Goal: Task Accomplishment & Management: Use online tool/utility

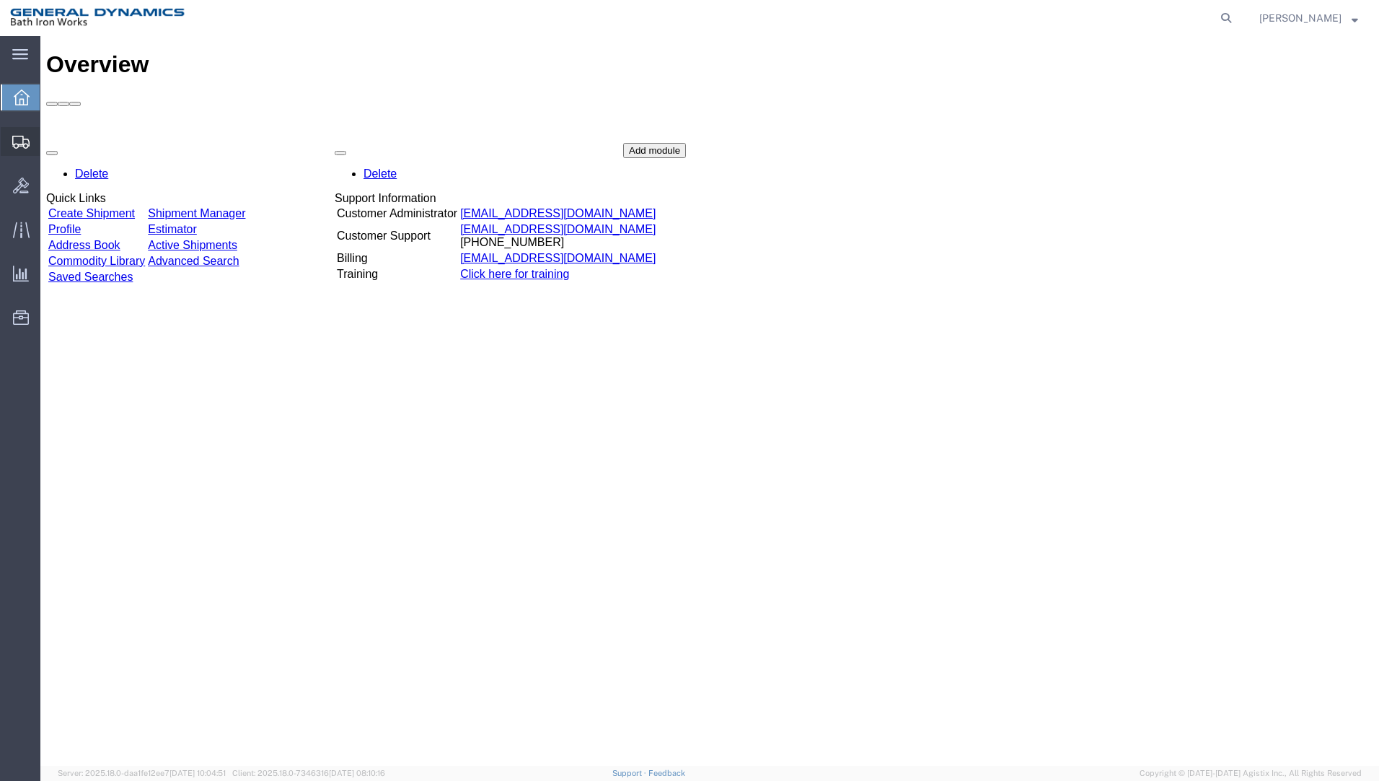
click at [0, 0] on span "Shipment Manager" at bounding box center [0, 0] width 0 height 0
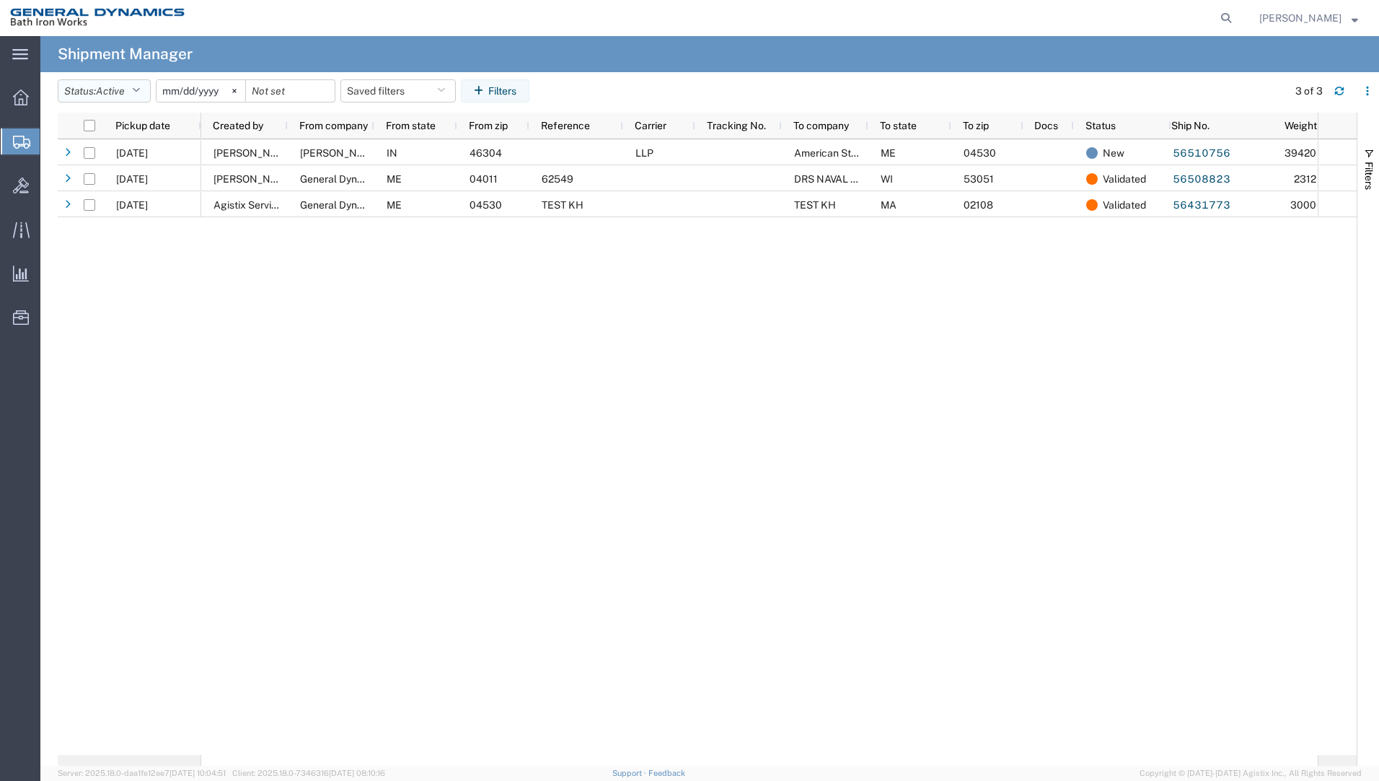
click at [140, 92] on icon "button" at bounding box center [136, 91] width 8 height 10
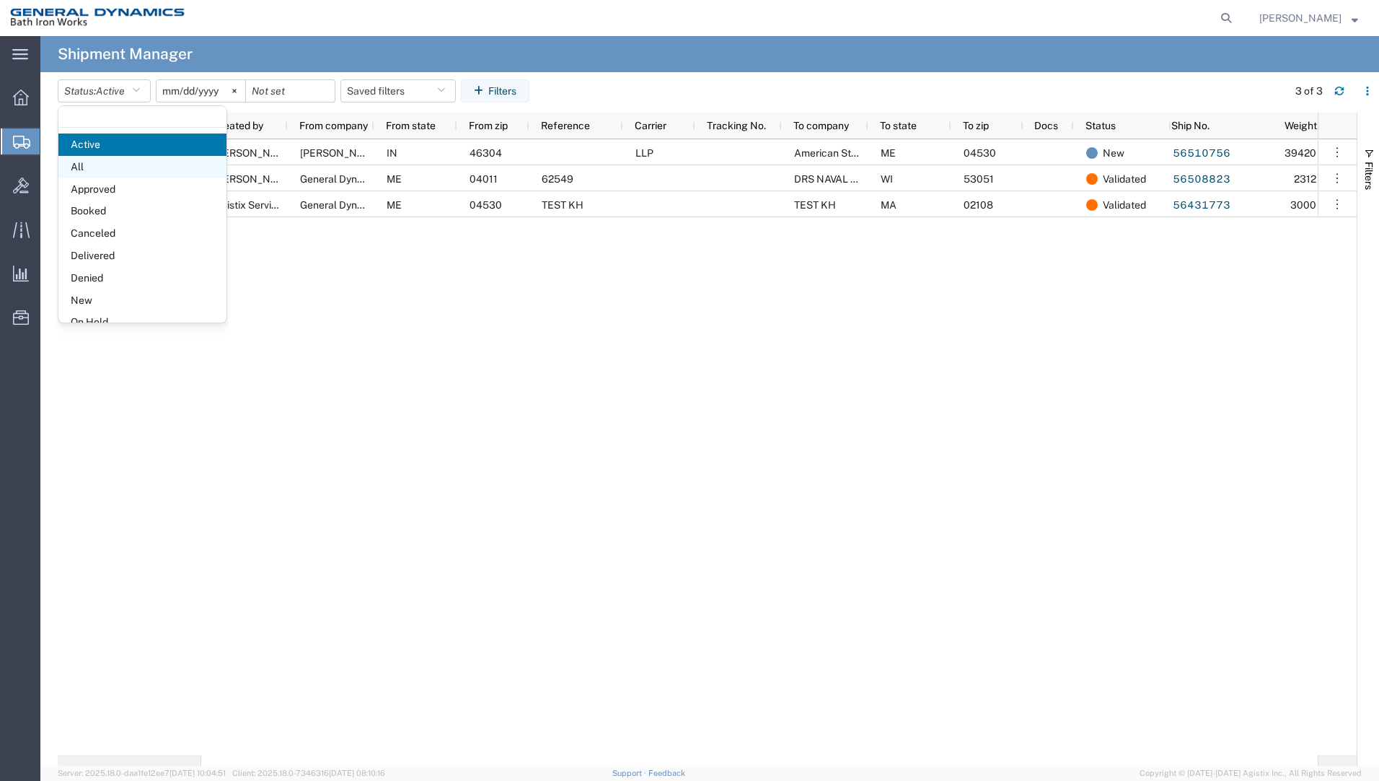
click at [82, 161] on span "All" at bounding box center [142, 167] width 168 height 22
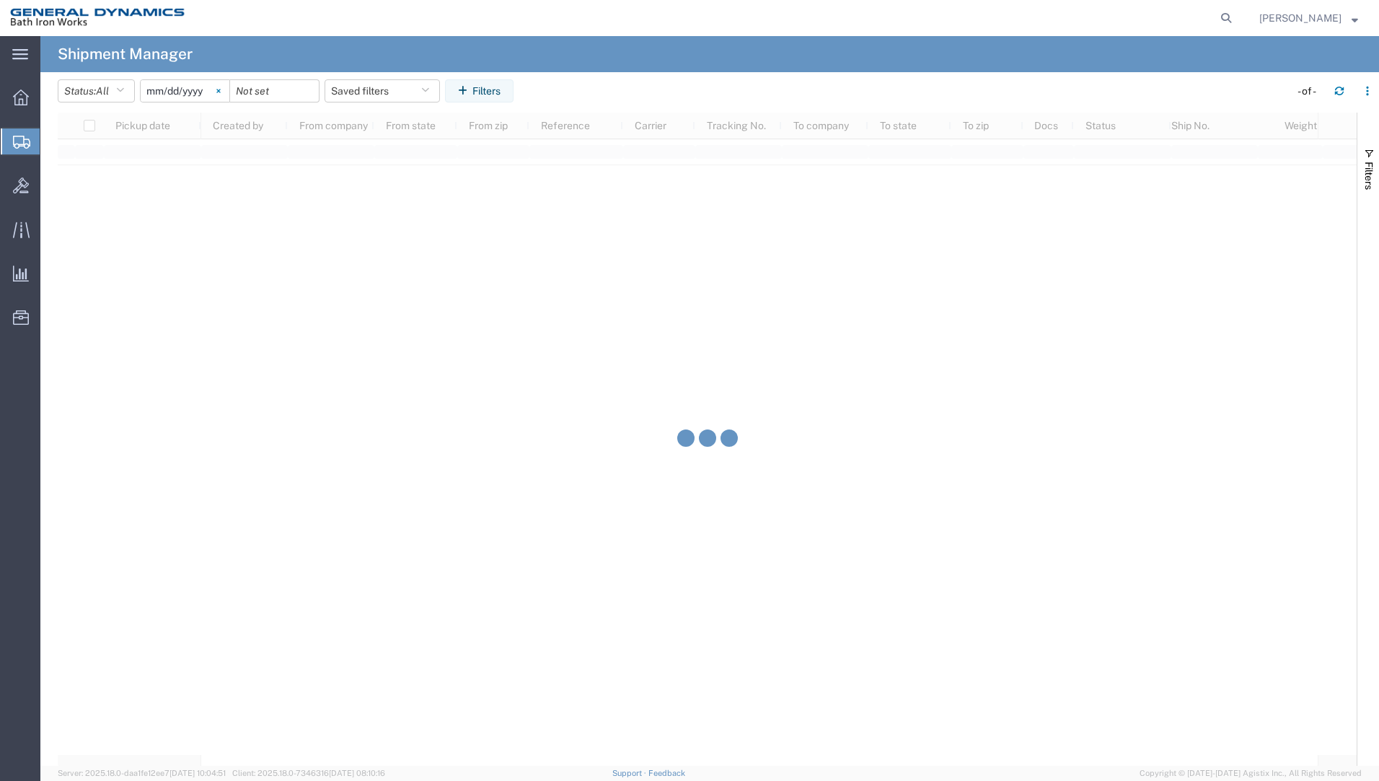
click at [219, 87] on svg-icon at bounding box center [219, 91] width 22 height 22
click at [223, 93] on div at bounding box center [185, 90] width 90 height 23
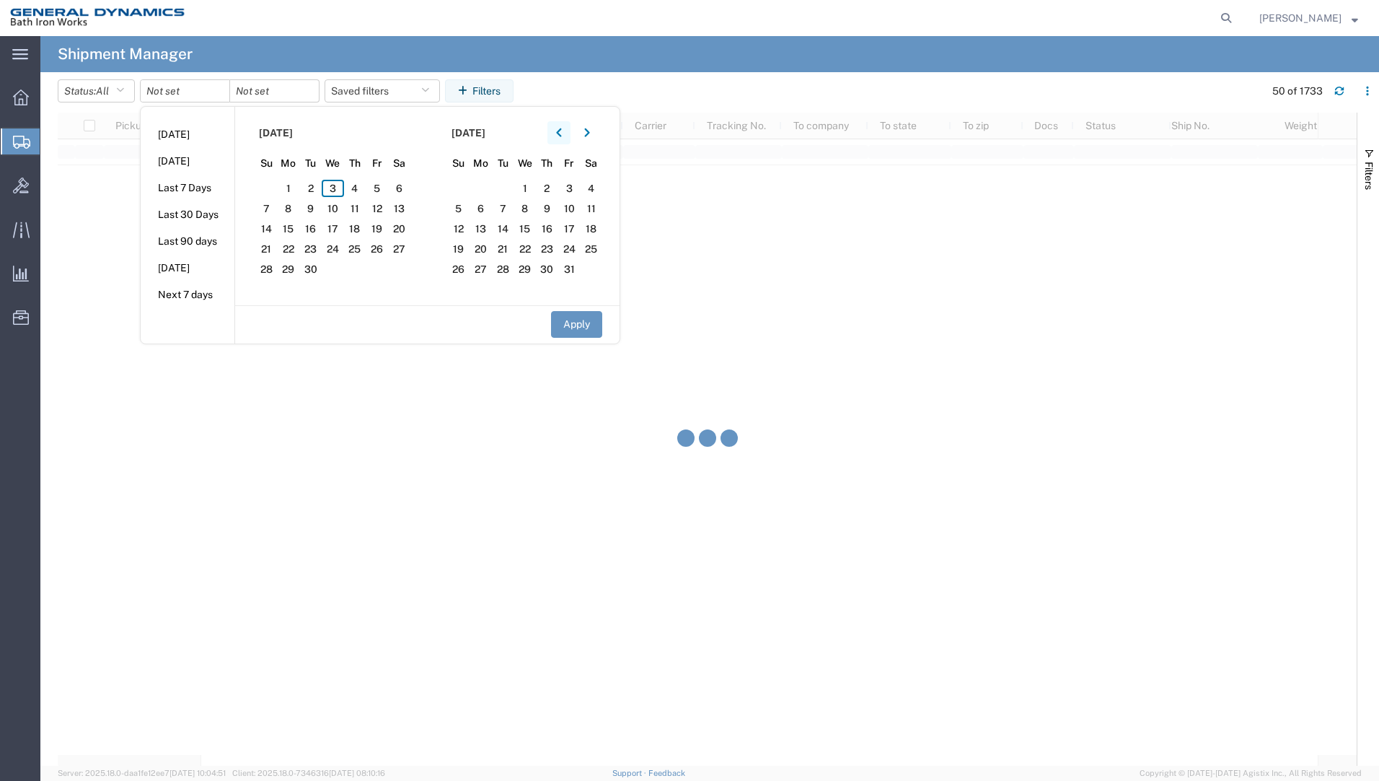
drag, startPoint x: 562, startPoint y: 126, endPoint x: 556, endPoint y: 139, distance: 14.9
click at [560, 126] on button "button" at bounding box center [559, 132] width 23 height 23
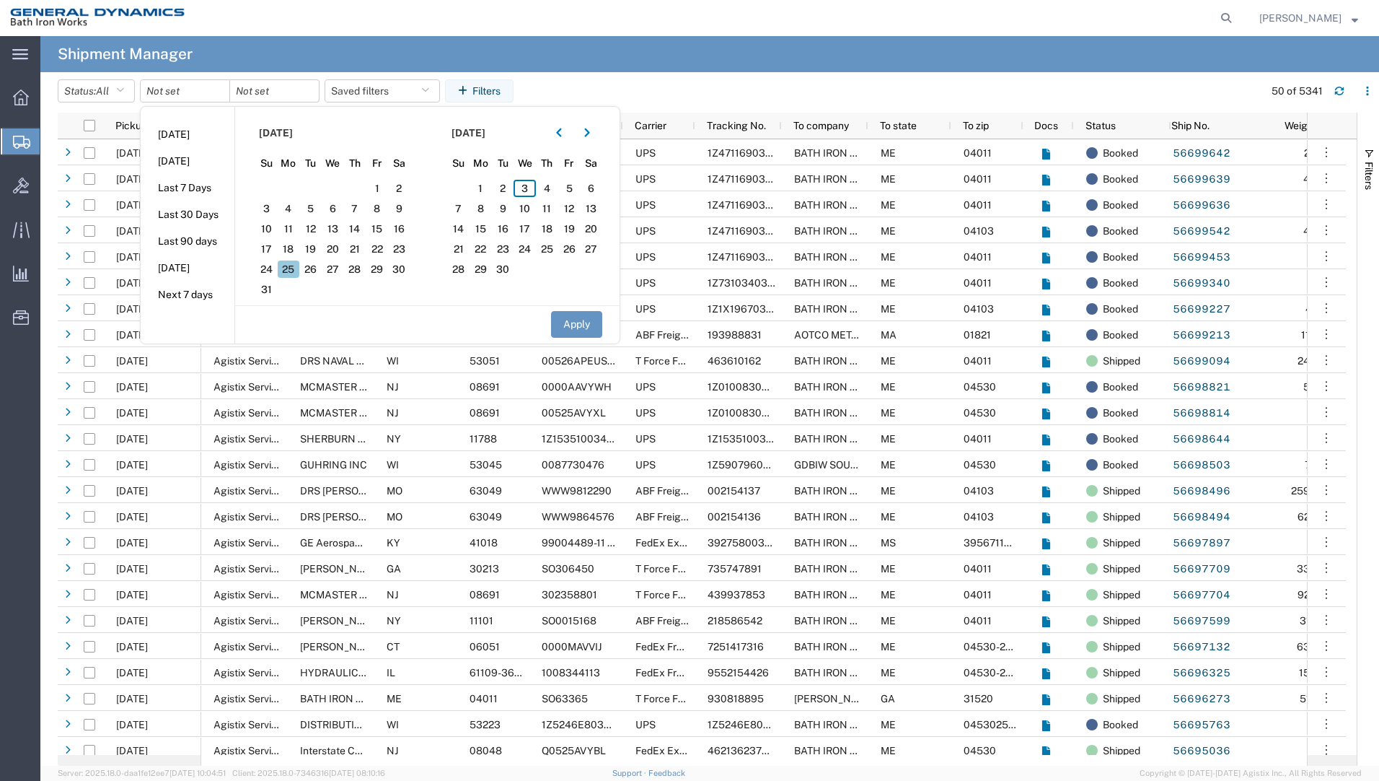
click at [294, 272] on span "25" at bounding box center [289, 268] width 22 height 17
click at [567, 327] on button "Apply" at bounding box center [576, 324] width 51 height 27
type input "[DATE]"
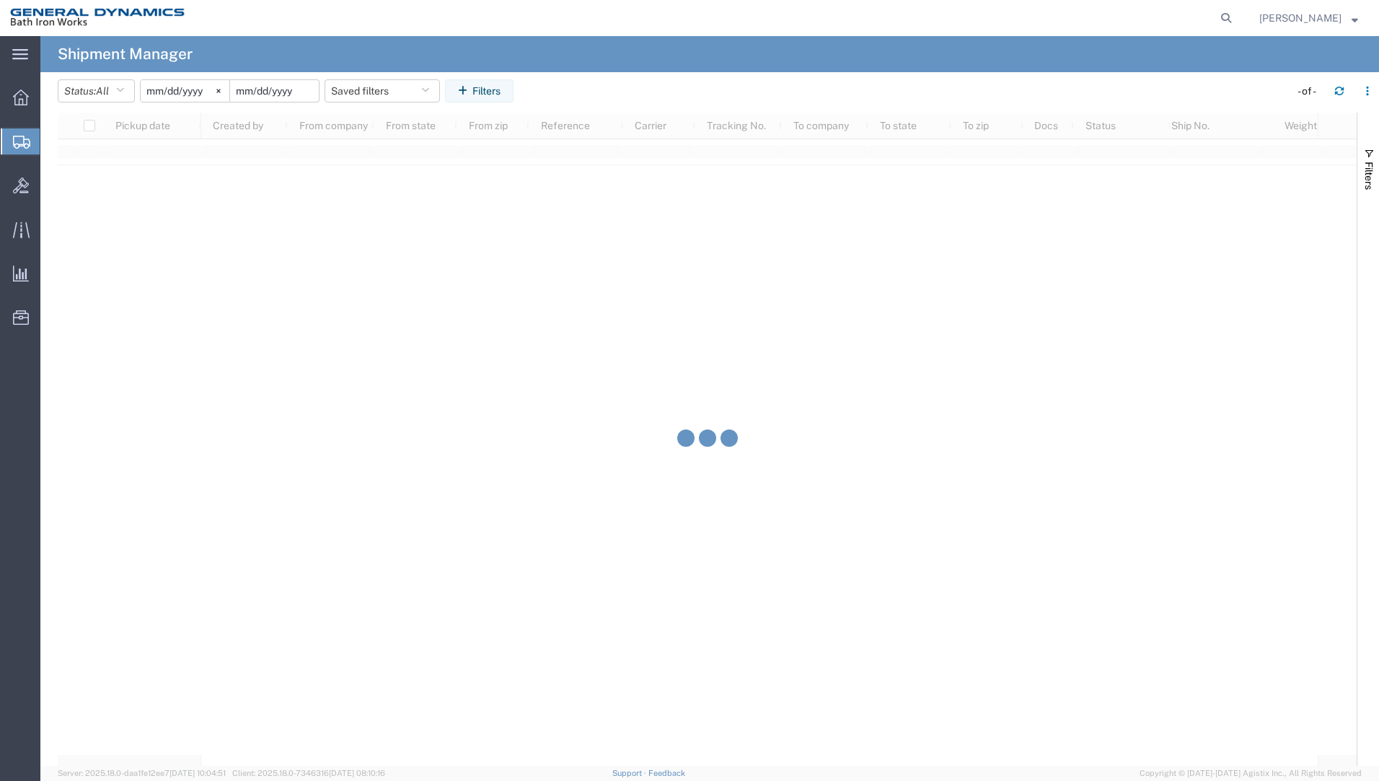
click at [275, 89] on input "date" at bounding box center [274, 91] width 89 height 22
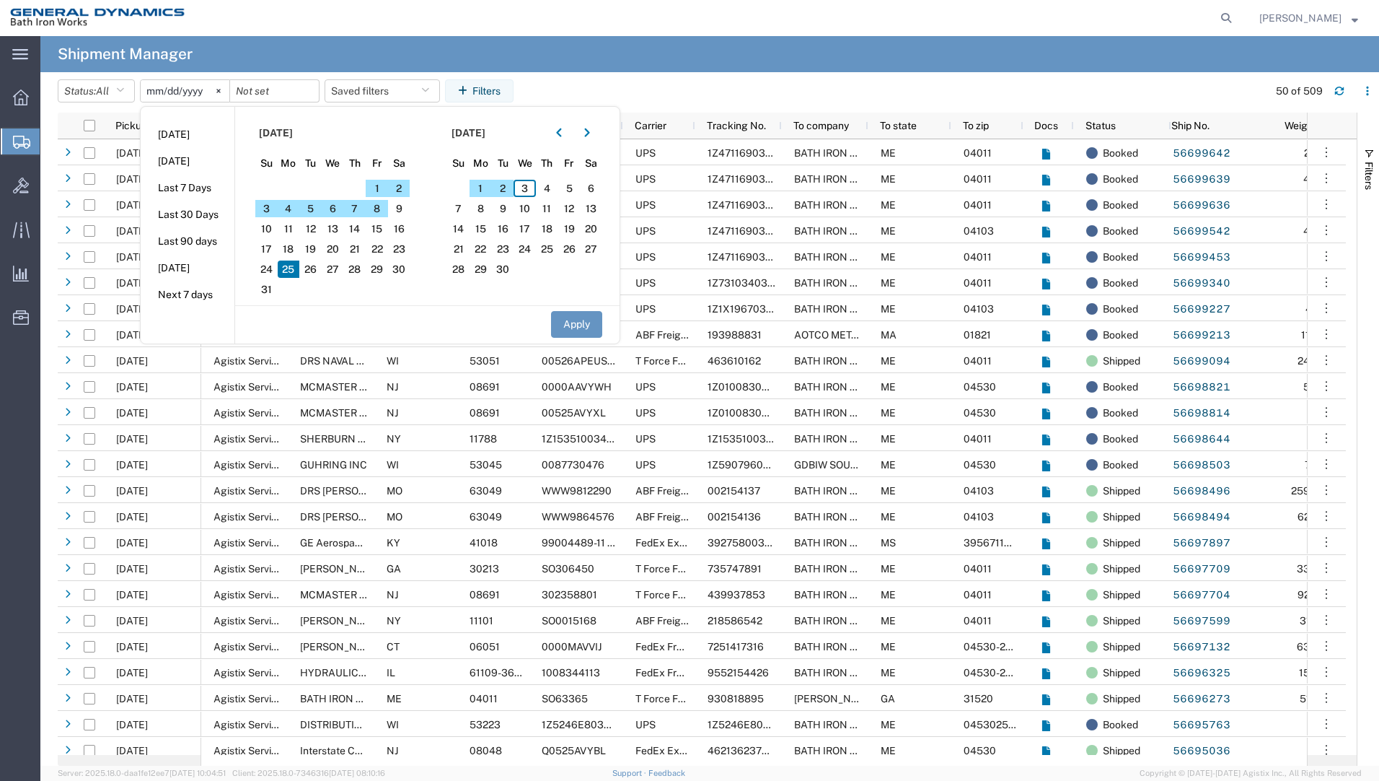
drag, startPoint x: 533, startPoint y: 190, endPoint x: 535, endPoint y: 197, distance: 7.4
click at [532, 190] on span "3" at bounding box center [525, 188] width 22 height 17
click at [598, 326] on button "Apply" at bounding box center [576, 324] width 51 height 27
type input "[DATE]"
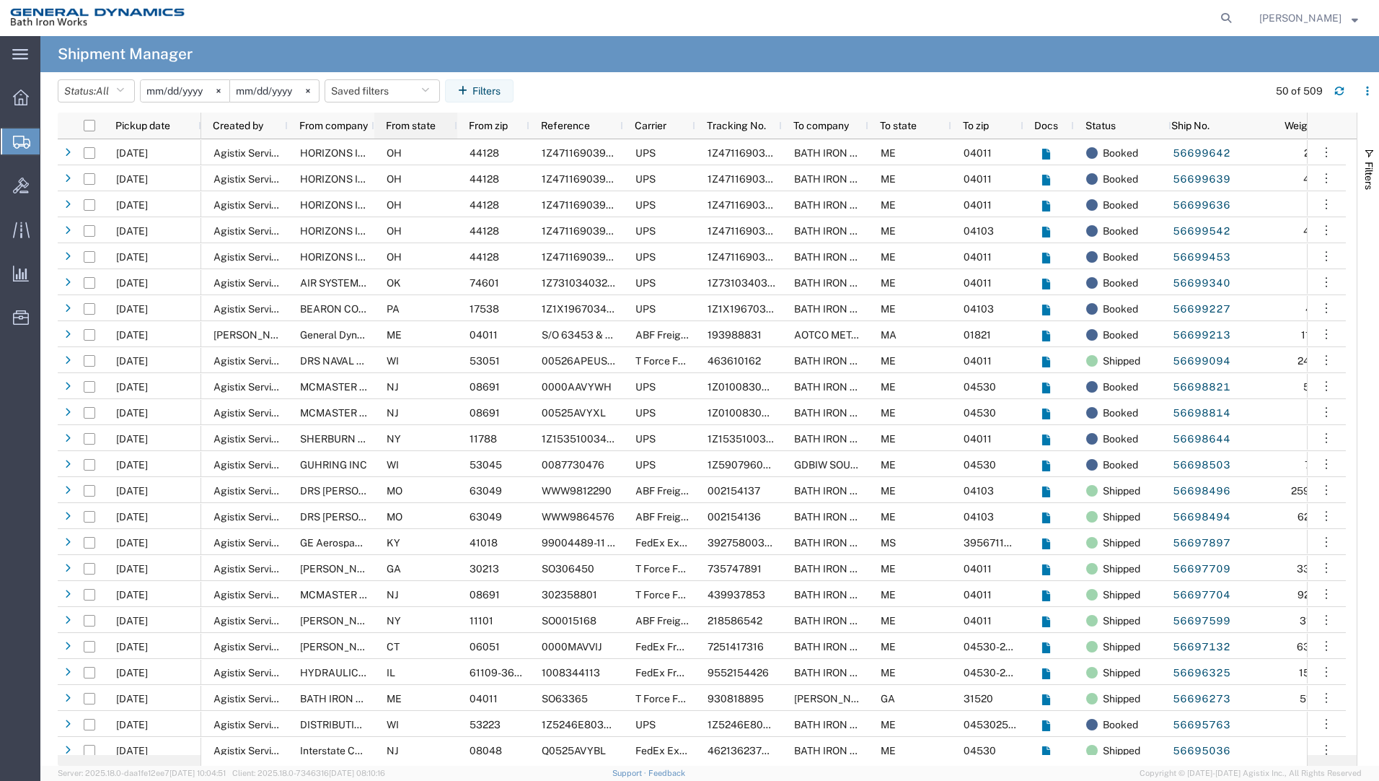
click at [402, 129] on span "From state" at bounding box center [411, 126] width 50 height 12
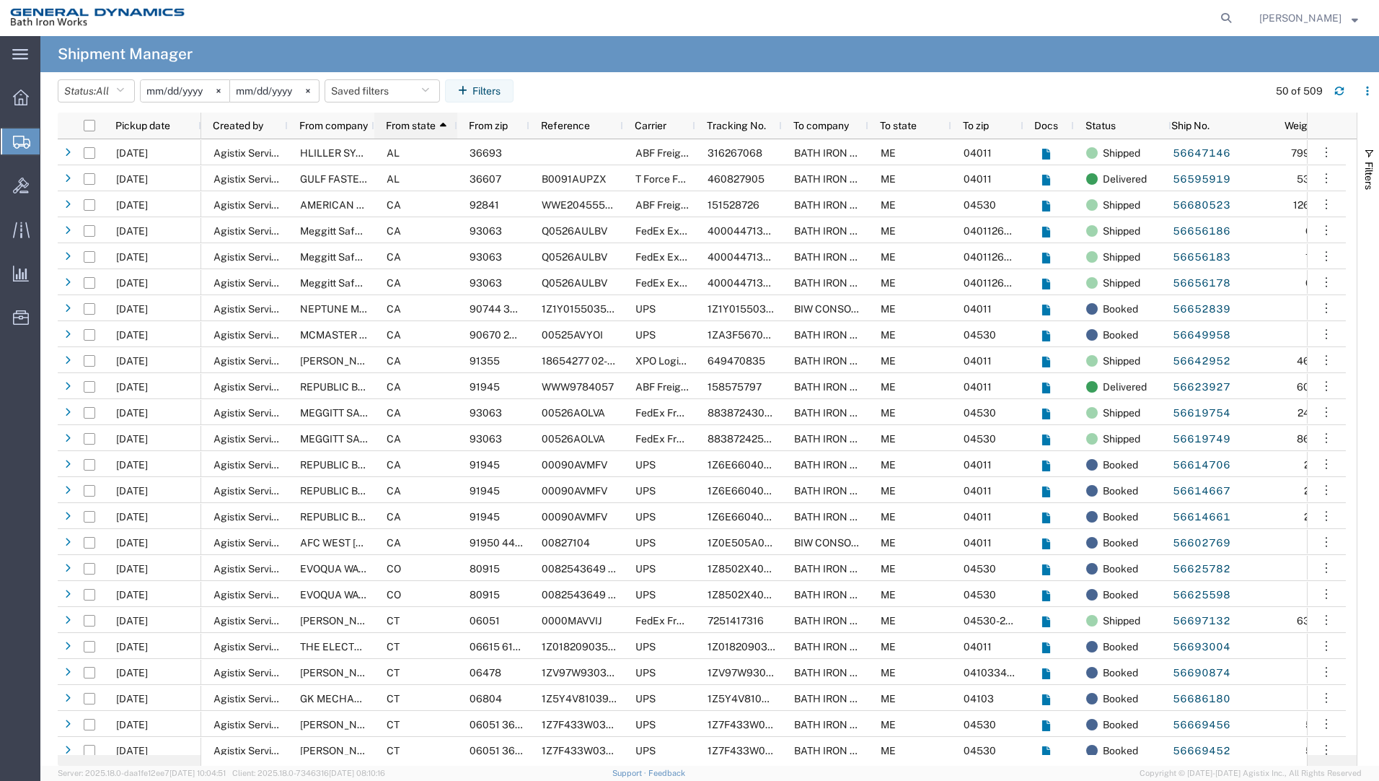
click at [434, 127] on span "From state" at bounding box center [411, 126] width 50 height 12
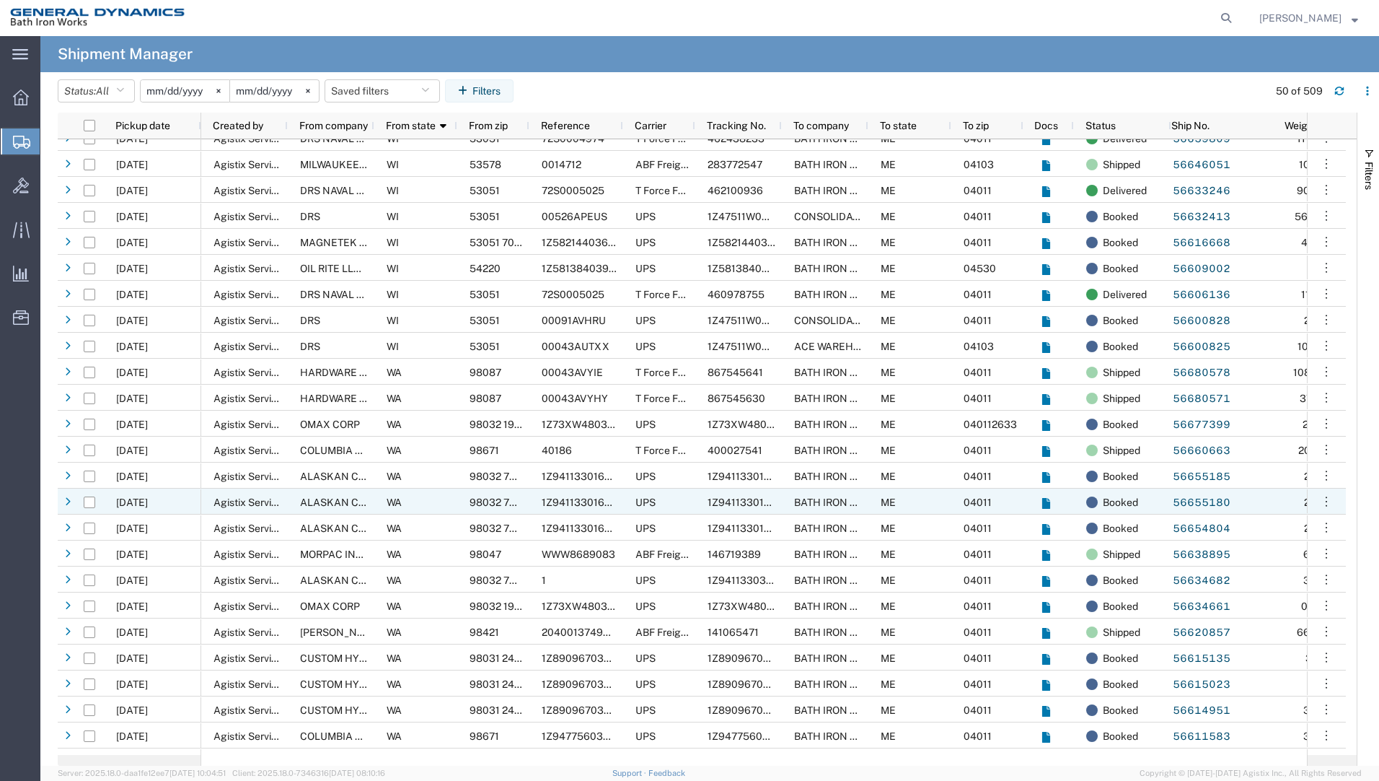
scroll to position [433, 0]
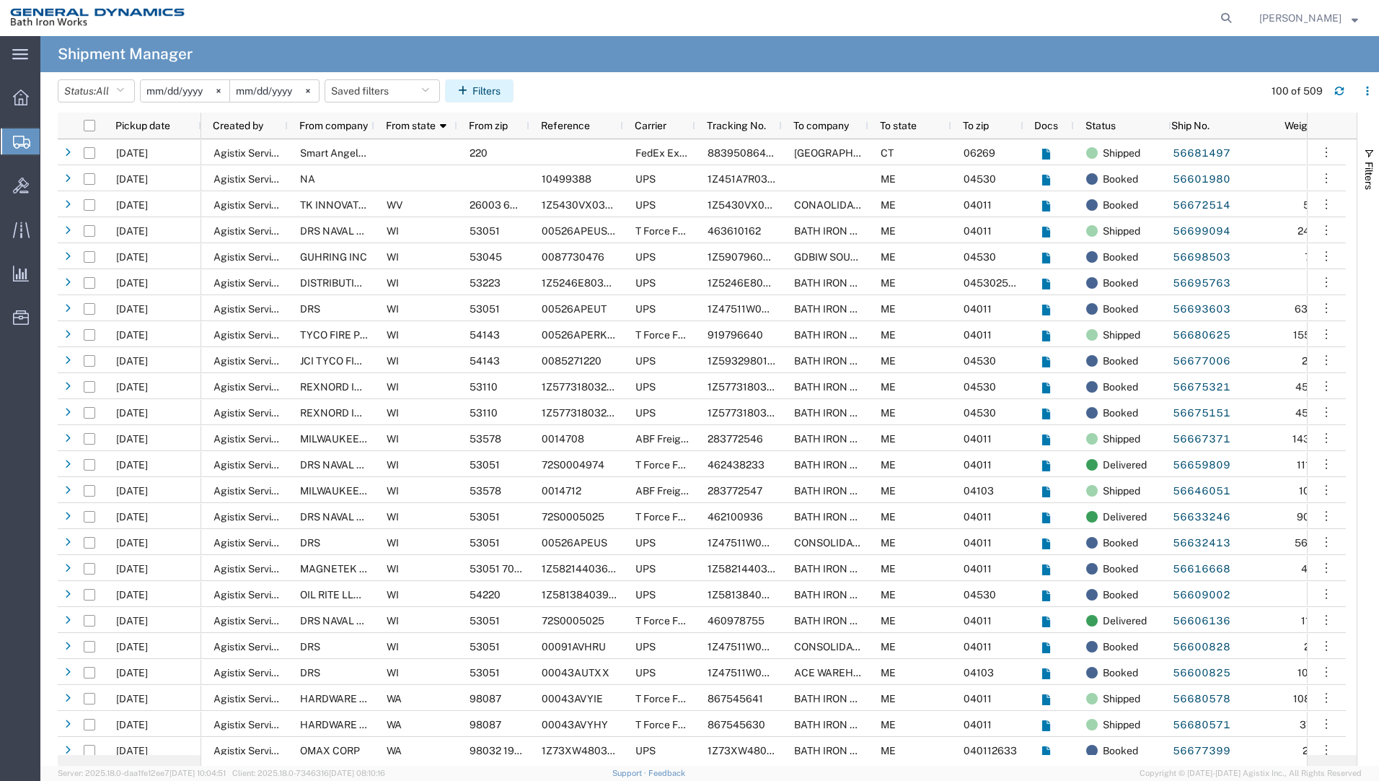
click at [493, 92] on button "Filters" at bounding box center [479, 90] width 69 height 23
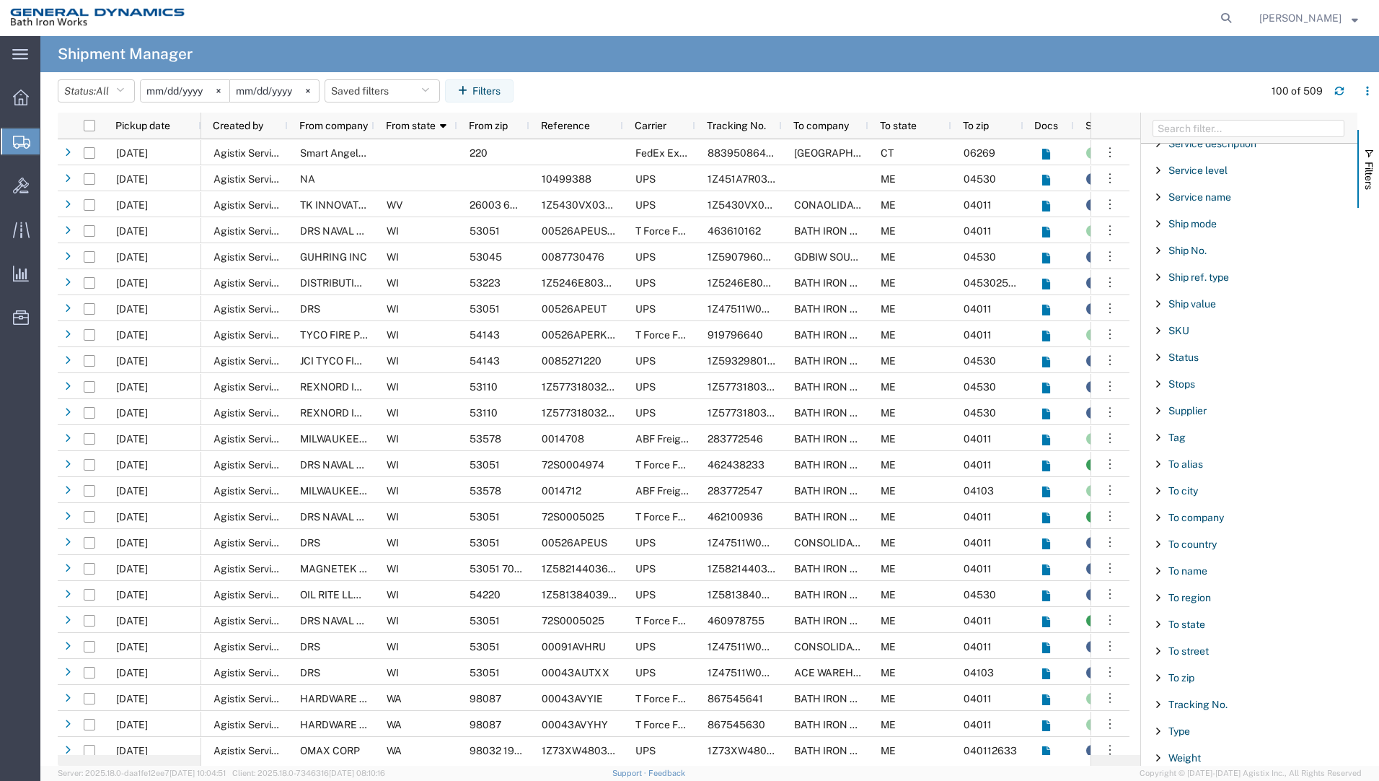
scroll to position [1140, 0]
click at [1195, 747] on span "Weight" at bounding box center [1185, 753] width 32 height 12
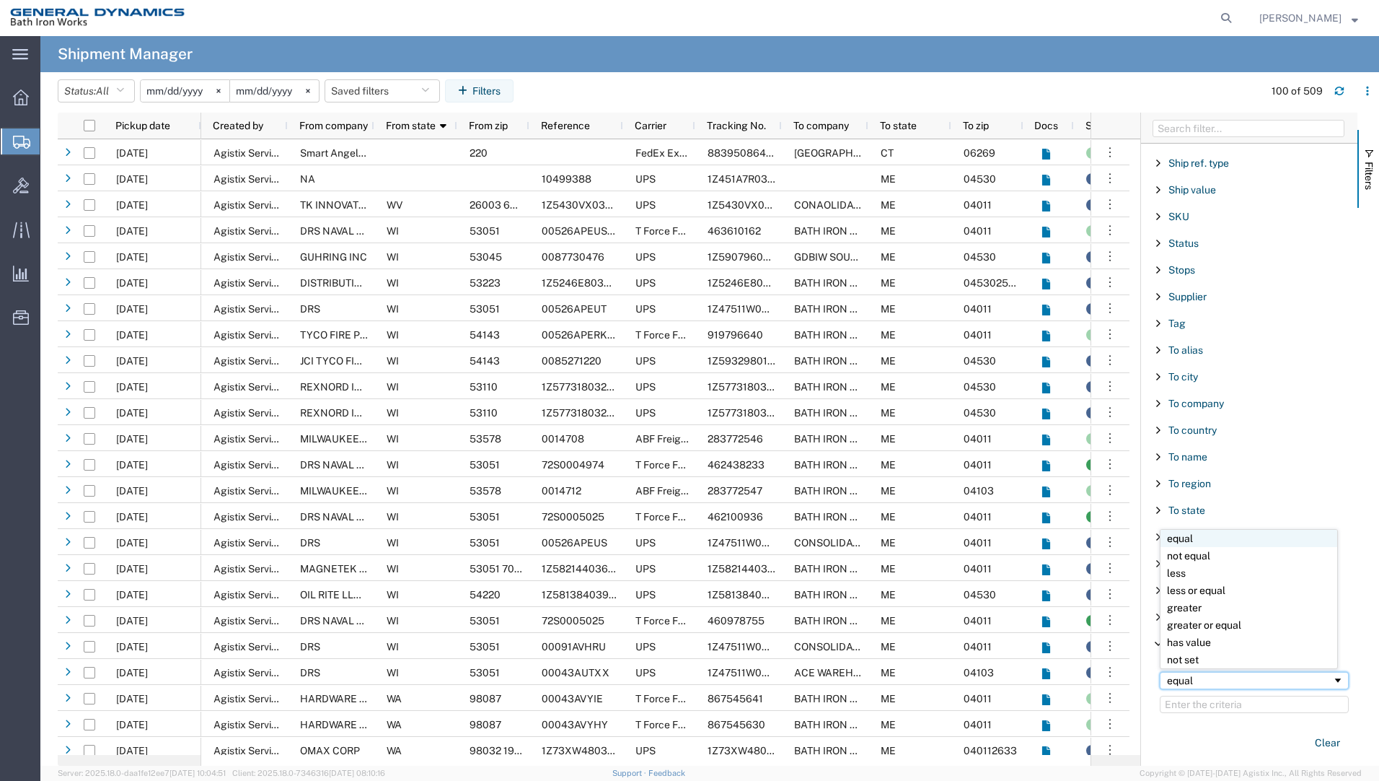
click at [1332, 682] on span "Filtering operator" at bounding box center [1338, 680] width 12 height 12
click at [1207, 704] on input "Filter Value" at bounding box center [1254, 703] width 189 height 17
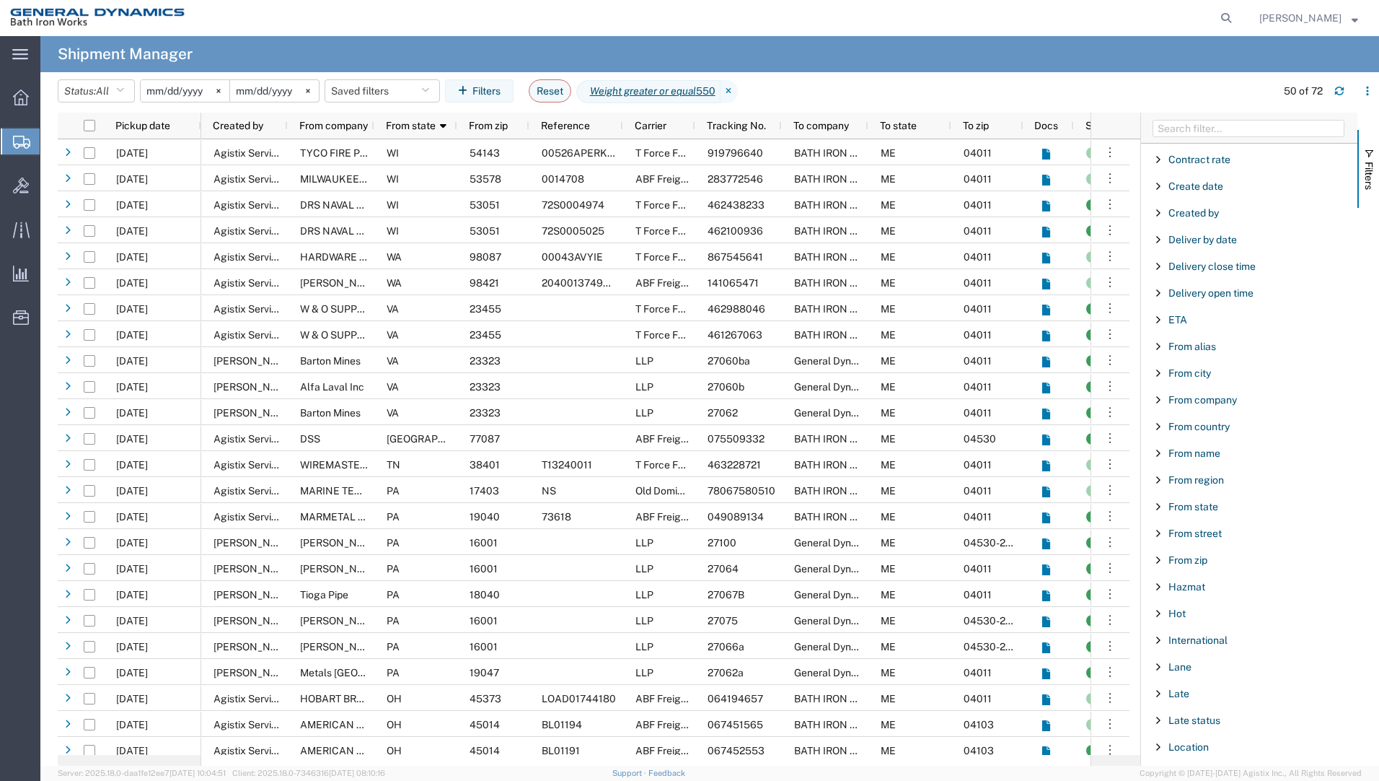
scroll to position [190, 0]
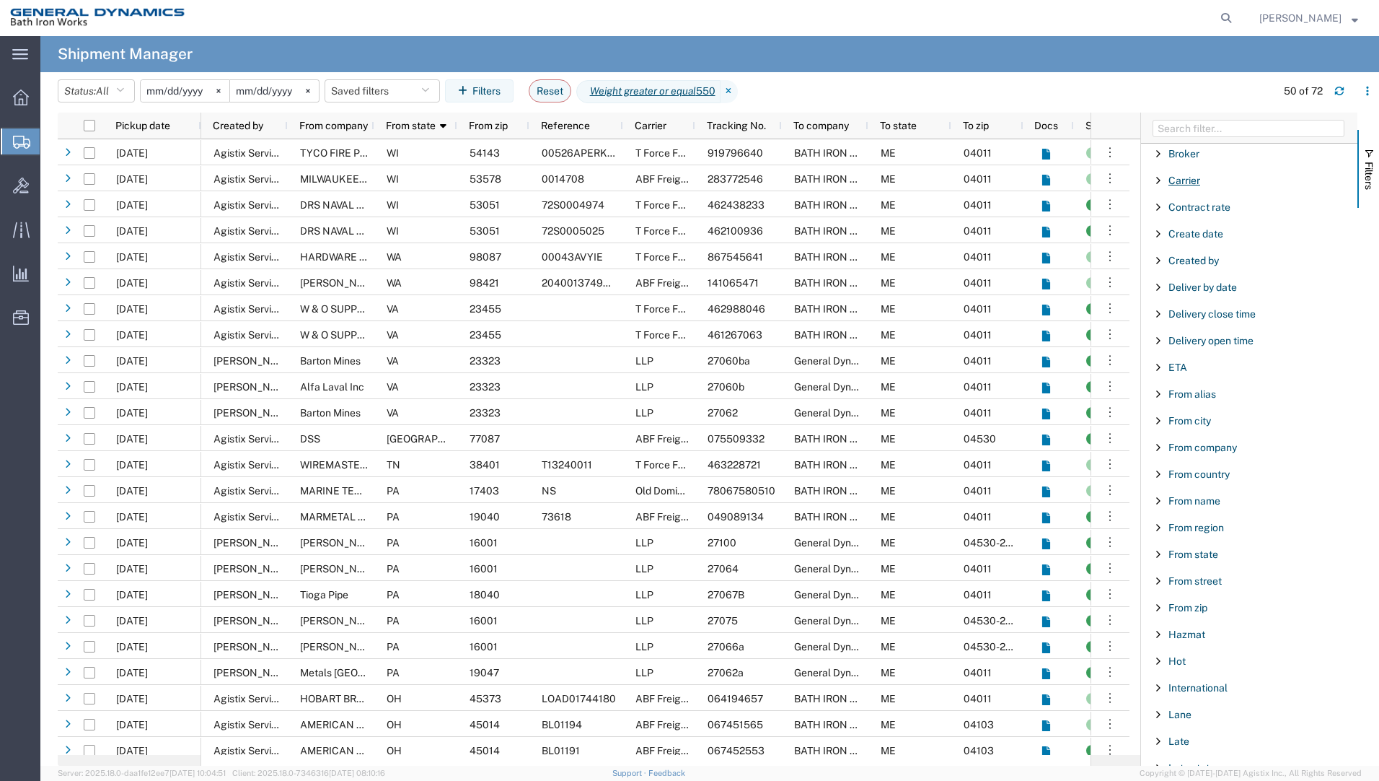
type input "550"
click at [1195, 180] on span "Carrier" at bounding box center [1185, 181] width 32 height 12
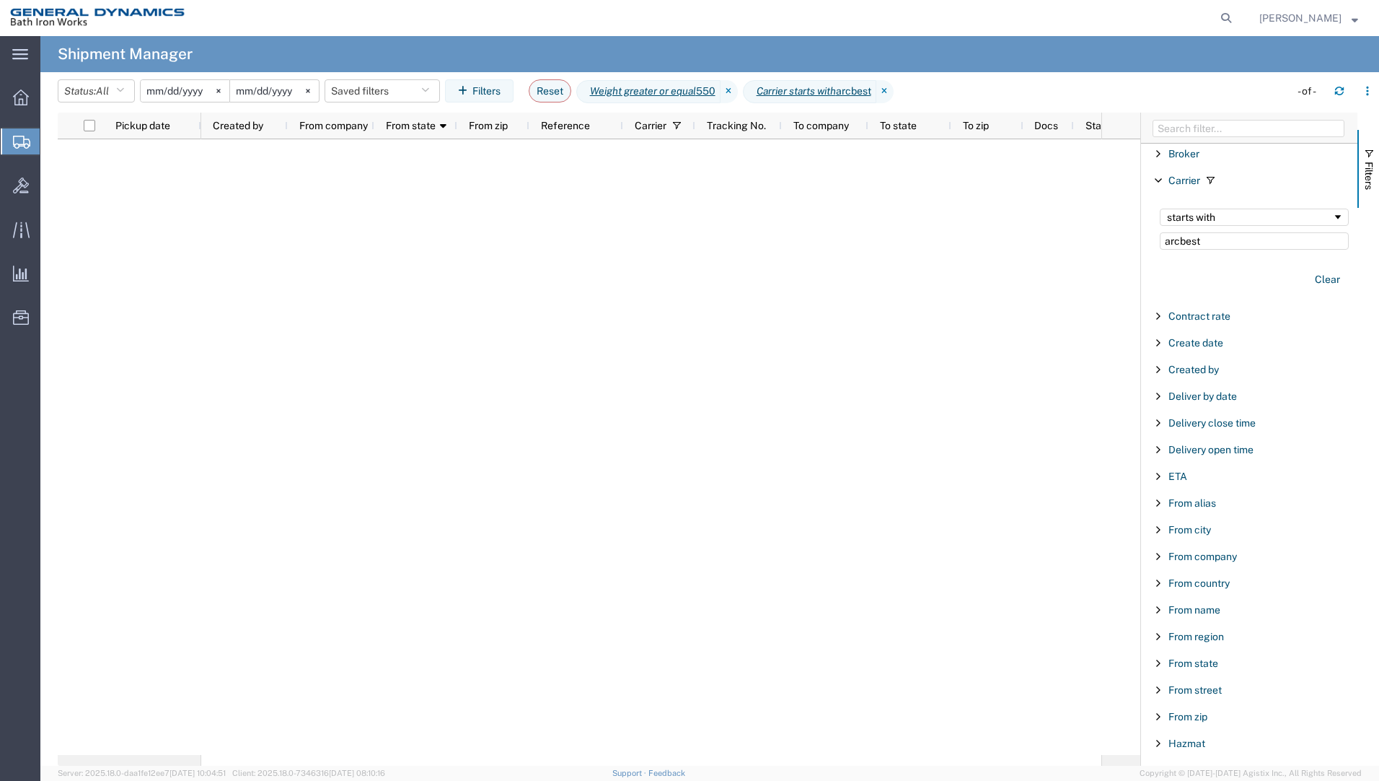
type input "arcbest"
click at [1348, 15] on span "[PERSON_NAME]" at bounding box center [1308, 18] width 99 height 16
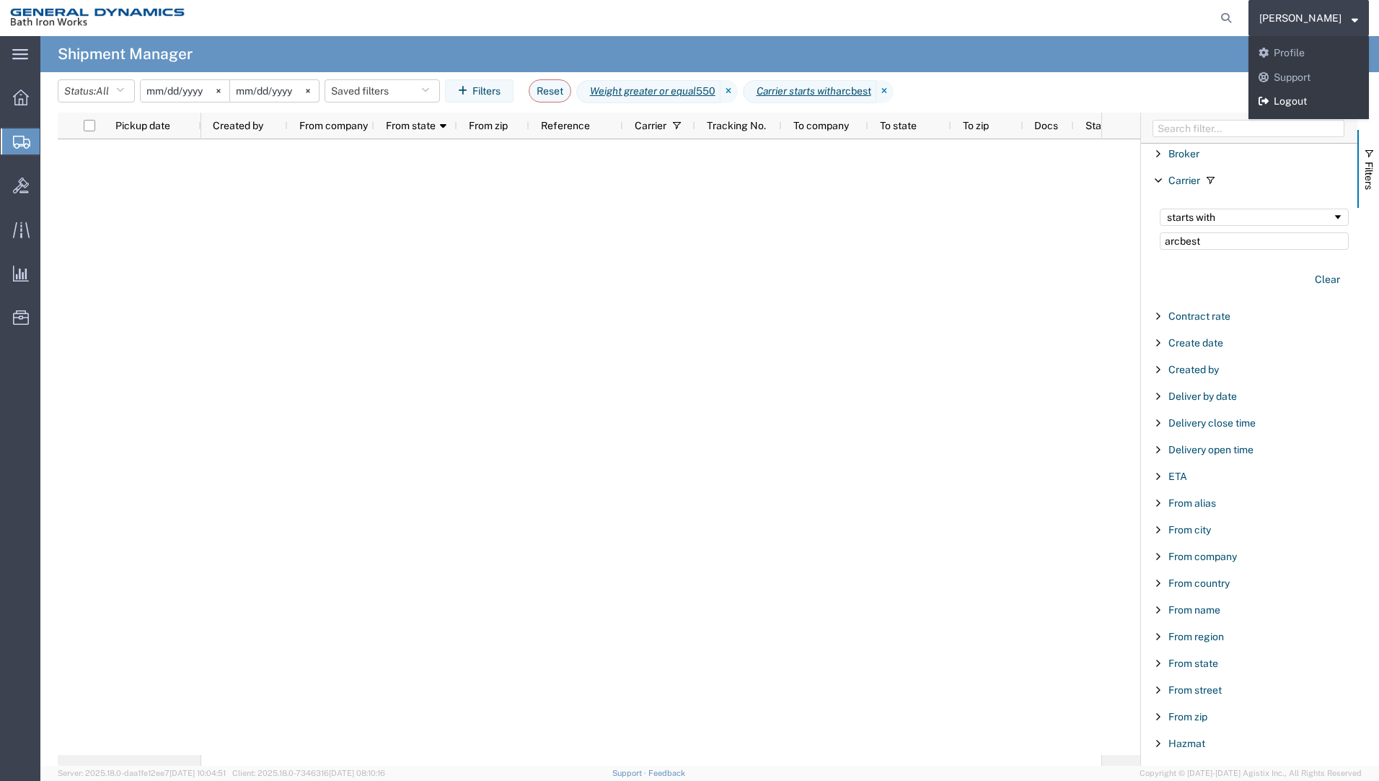
click at [1326, 103] on link "Logout" at bounding box center [1309, 101] width 120 height 25
